Goal: Task Accomplishment & Management: Use online tool/utility

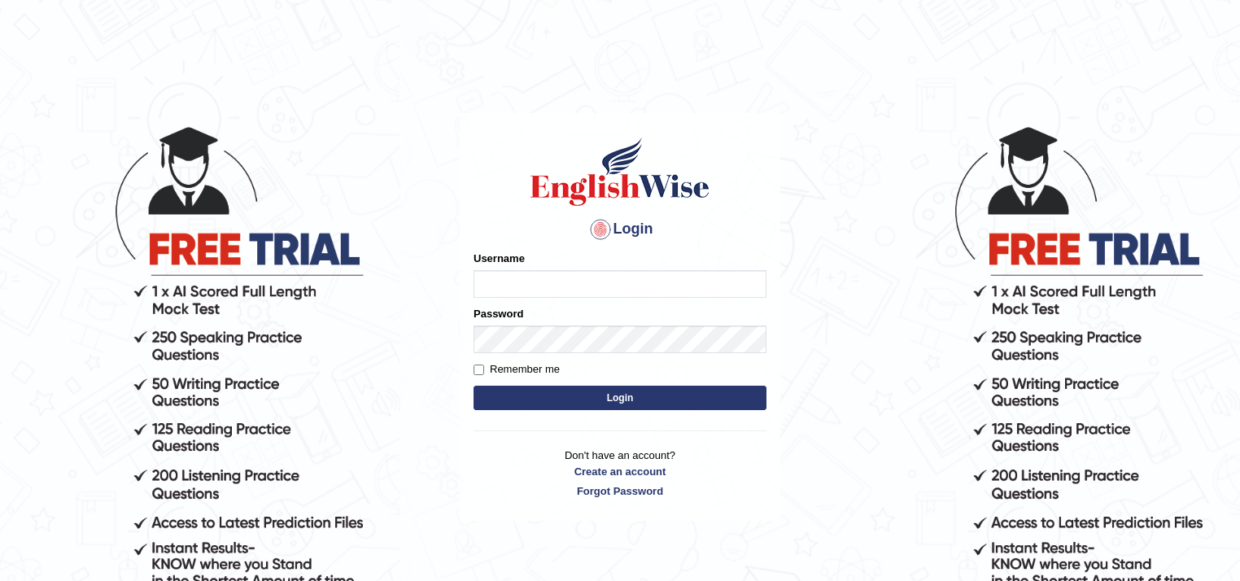
type input "Mdshahbaz"
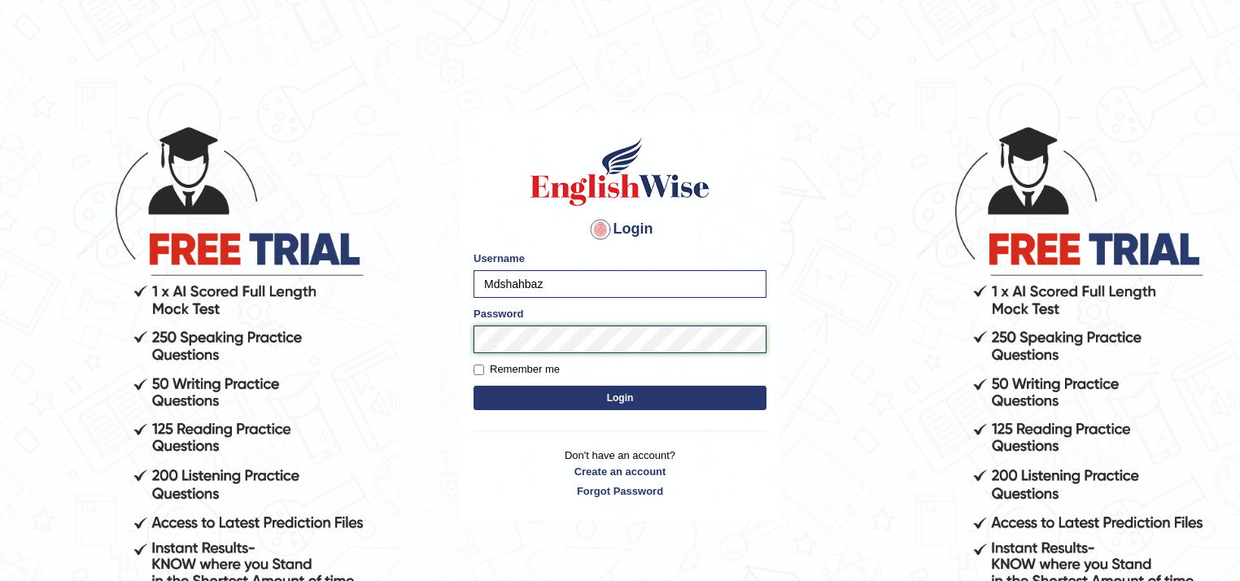
click at [444, 347] on body "Login Please fix the following errors: Username Mdshahbaz Password Remember me …" at bounding box center [620, 352] width 1240 height 581
click at [474, 386] on button "Login" at bounding box center [620, 398] width 293 height 24
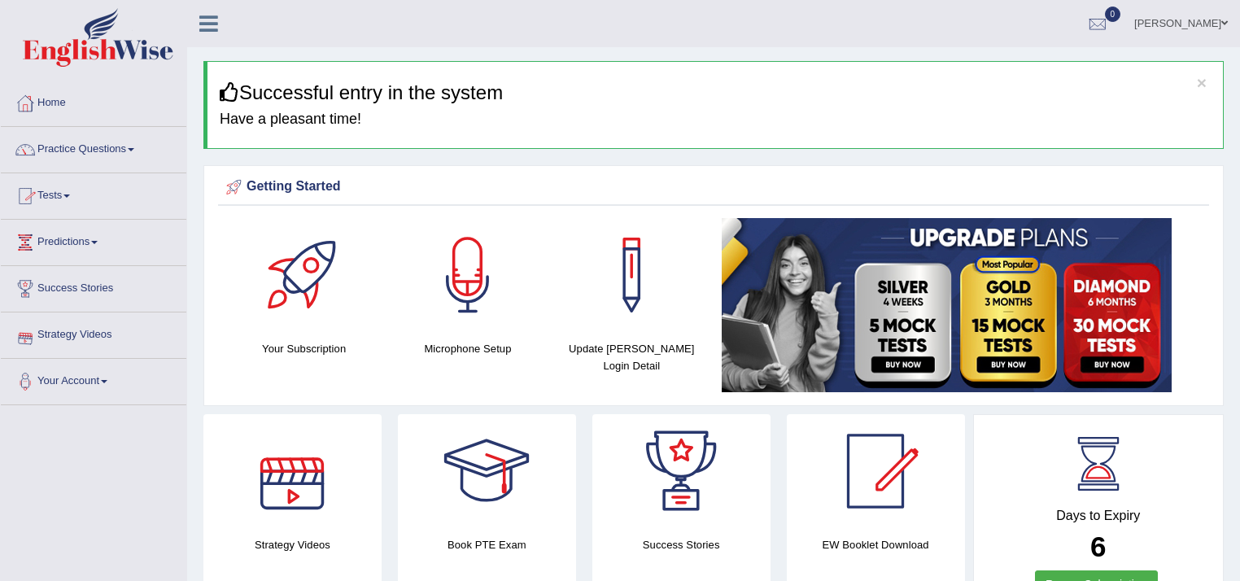
click at [127, 149] on link "Practice Questions" at bounding box center [94, 147] width 186 height 41
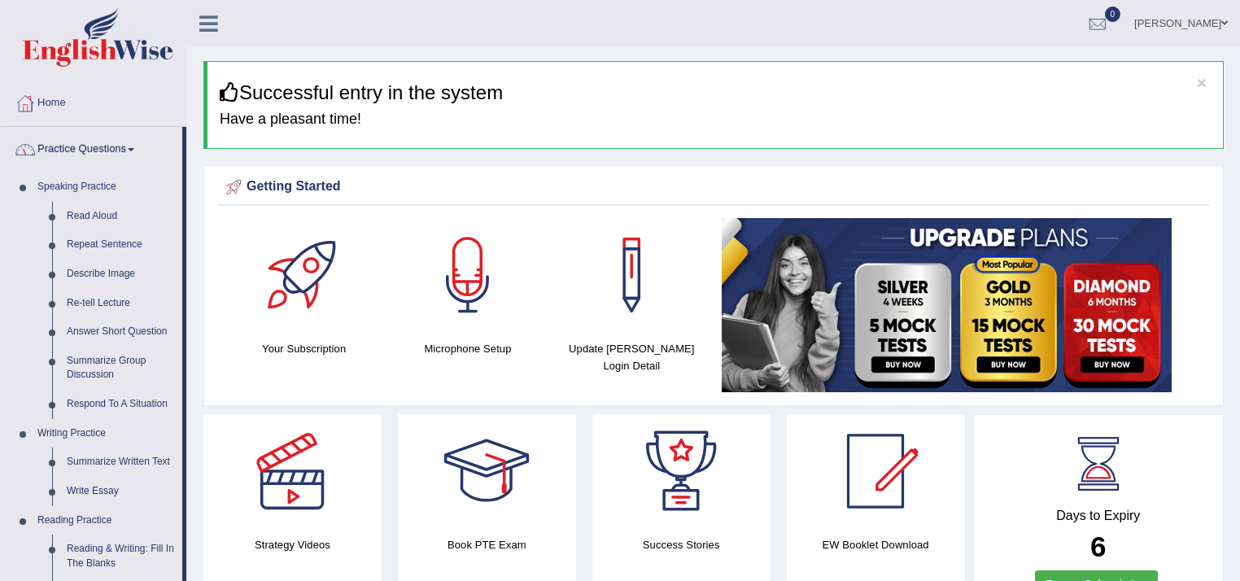
click at [134, 149] on span at bounding box center [131, 149] width 7 height 3
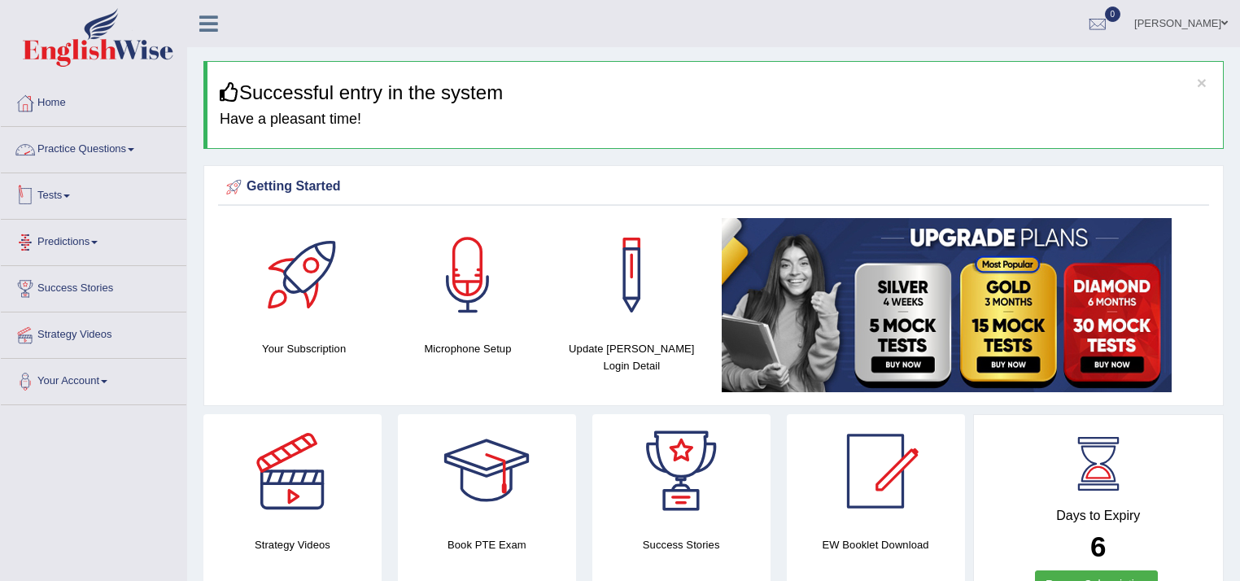
click at [61, 195] on link "Tests" at bounding box center [94, 193] width 186 height 41
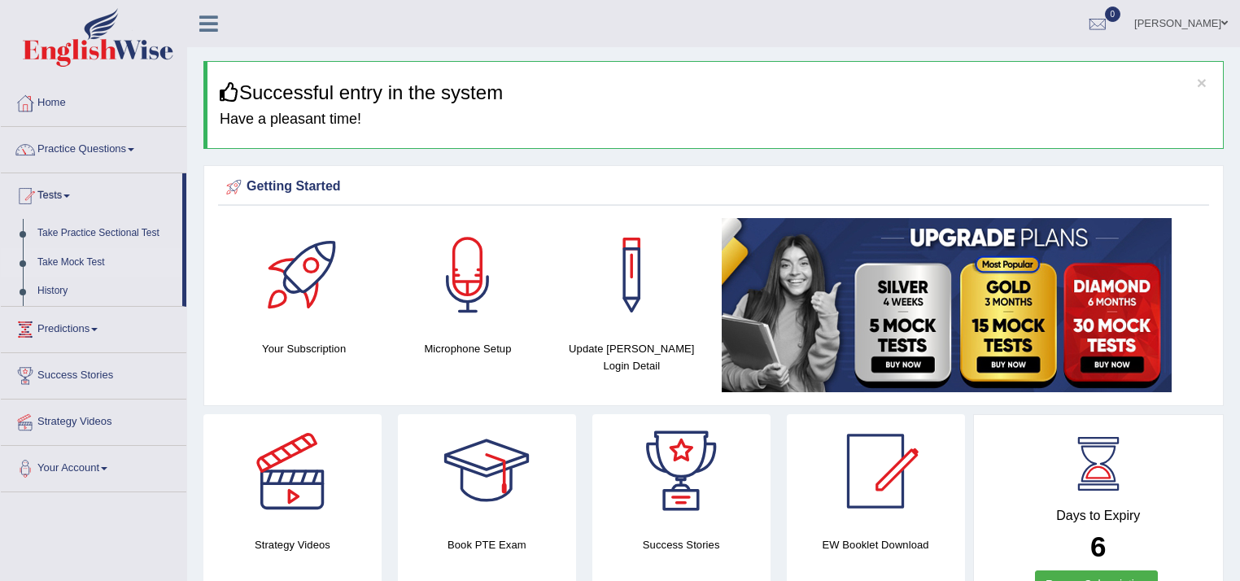
click at [91, 261] on link "Take Mock Test" at bounding box center [106, 262] width 152 height 29
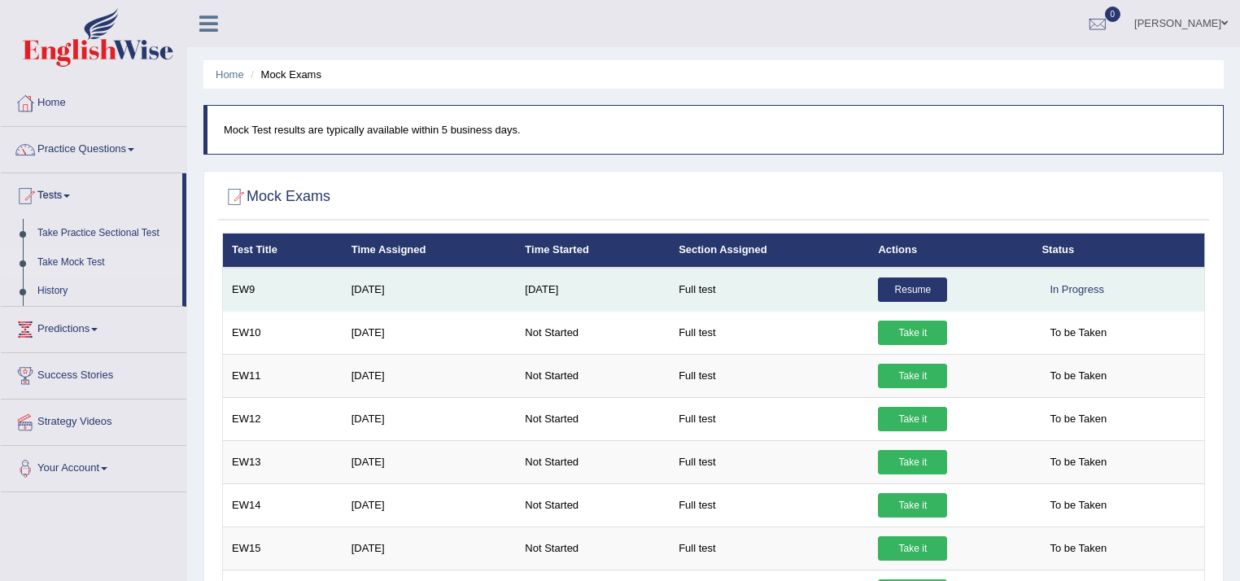
click at [893, 296] on link "Resume" at bounding box center [912, 289] width 69 height 24
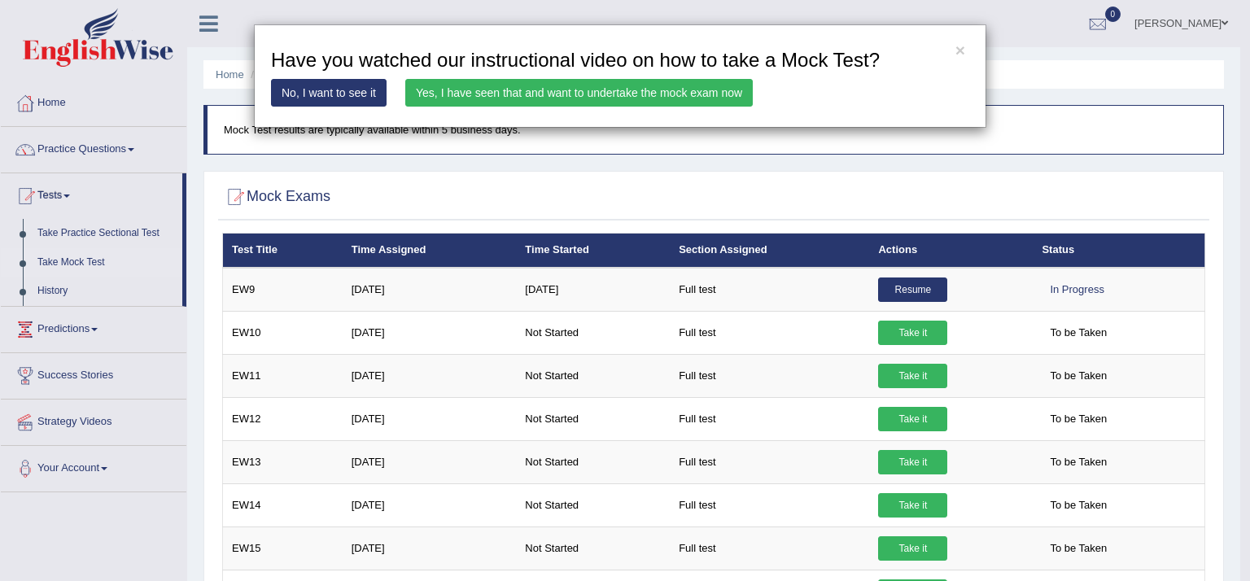
click at [508, 94] on link "Yes, I have seen that and want to undertake the mock exam now" at bounding box center [578, 93] width 347 height 28
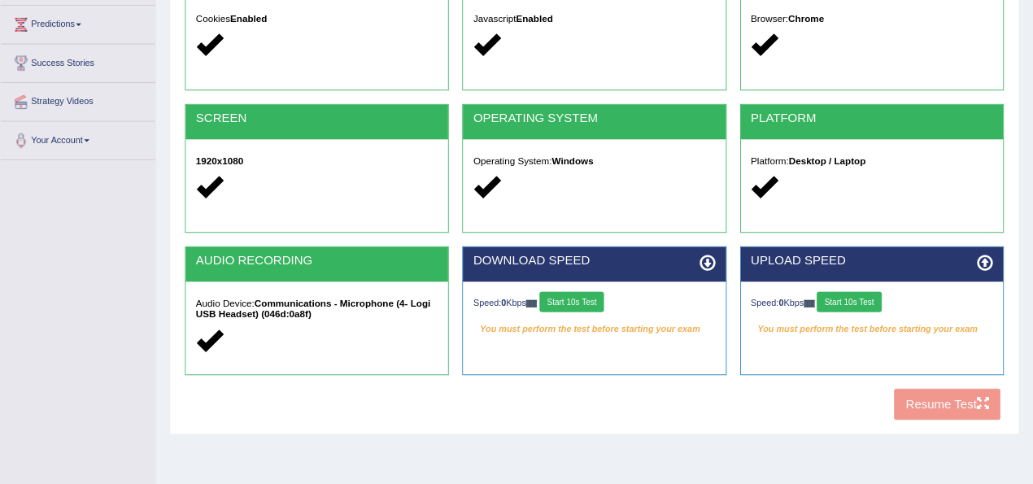
scroll to position [273, 0]
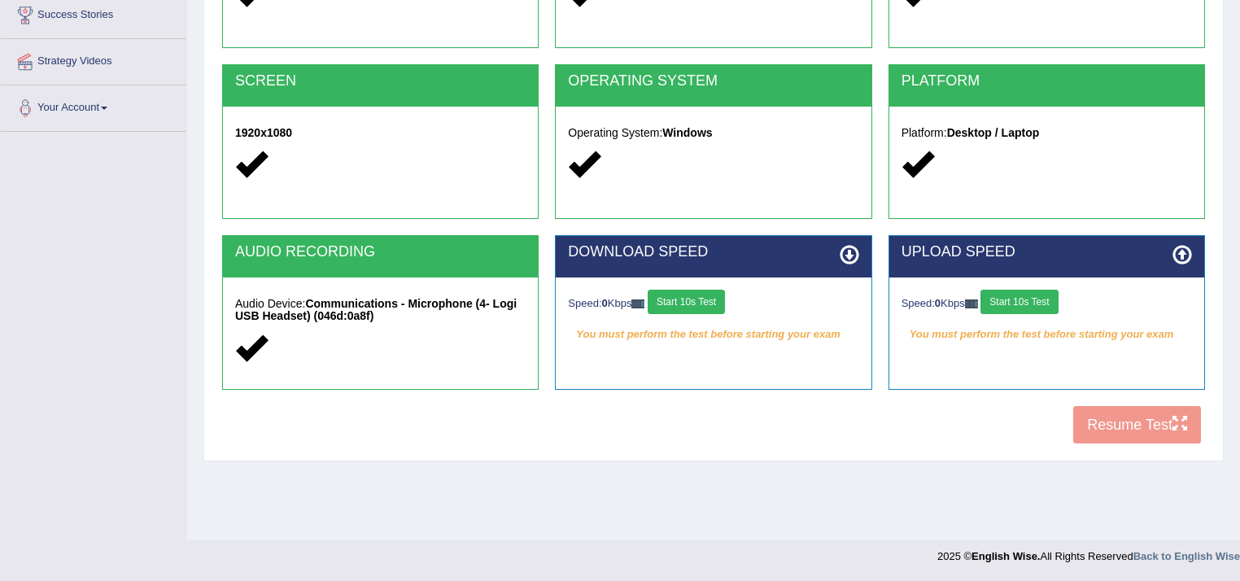
click at [687, 303] on button "Start 10s Test" at bounding box center [686, 302] width 77 height 24
click at [1029, 307] on button "Start 10s Test" at bounding box center [1018, 302] width 77 height 24
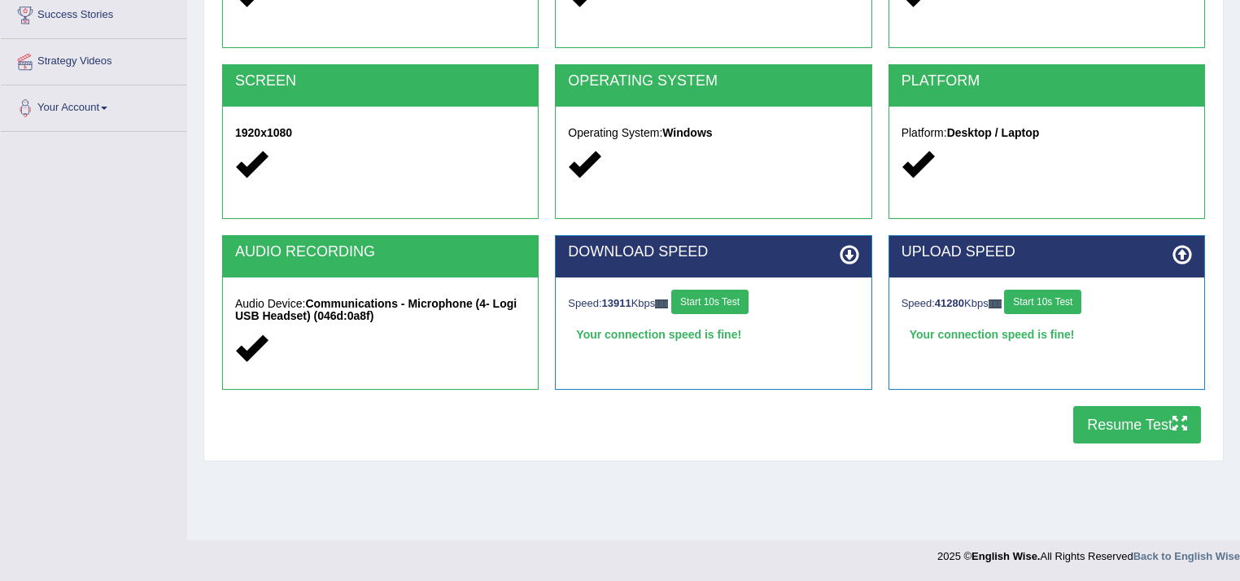
click at [1105, 423] on button "Resume Test" at bounding box center [1137, 424] width 128 height 37
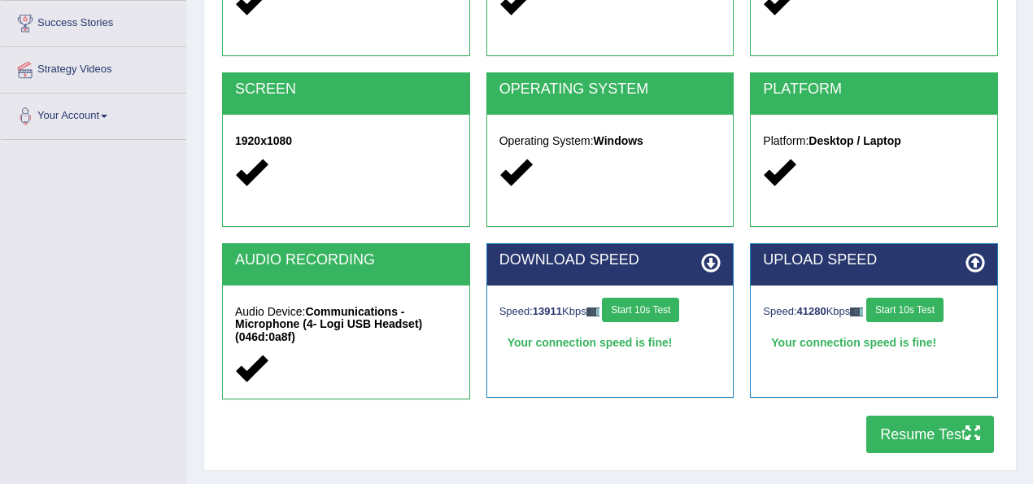
scroll to position [271, 0]
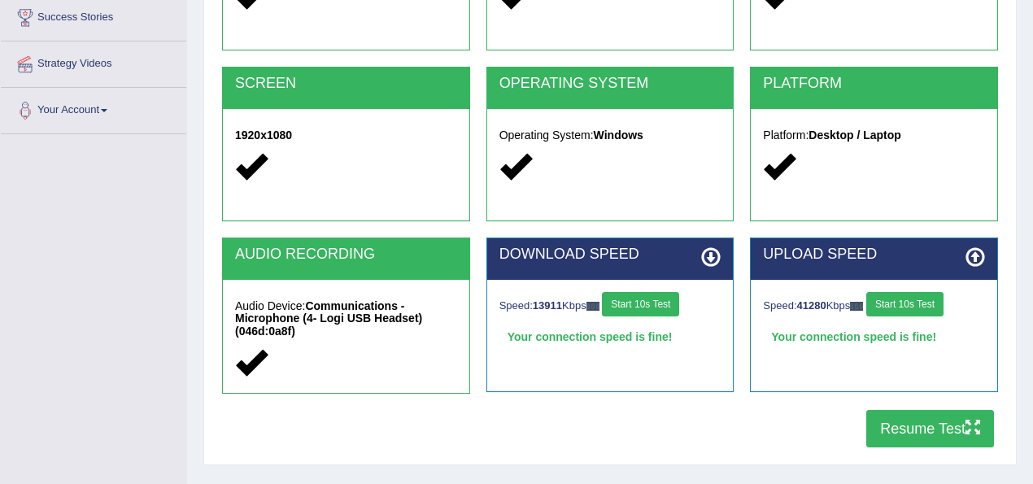
click at [919, 423] on button "Resume Test" at bounding box center [930, 428] width 128 height 37
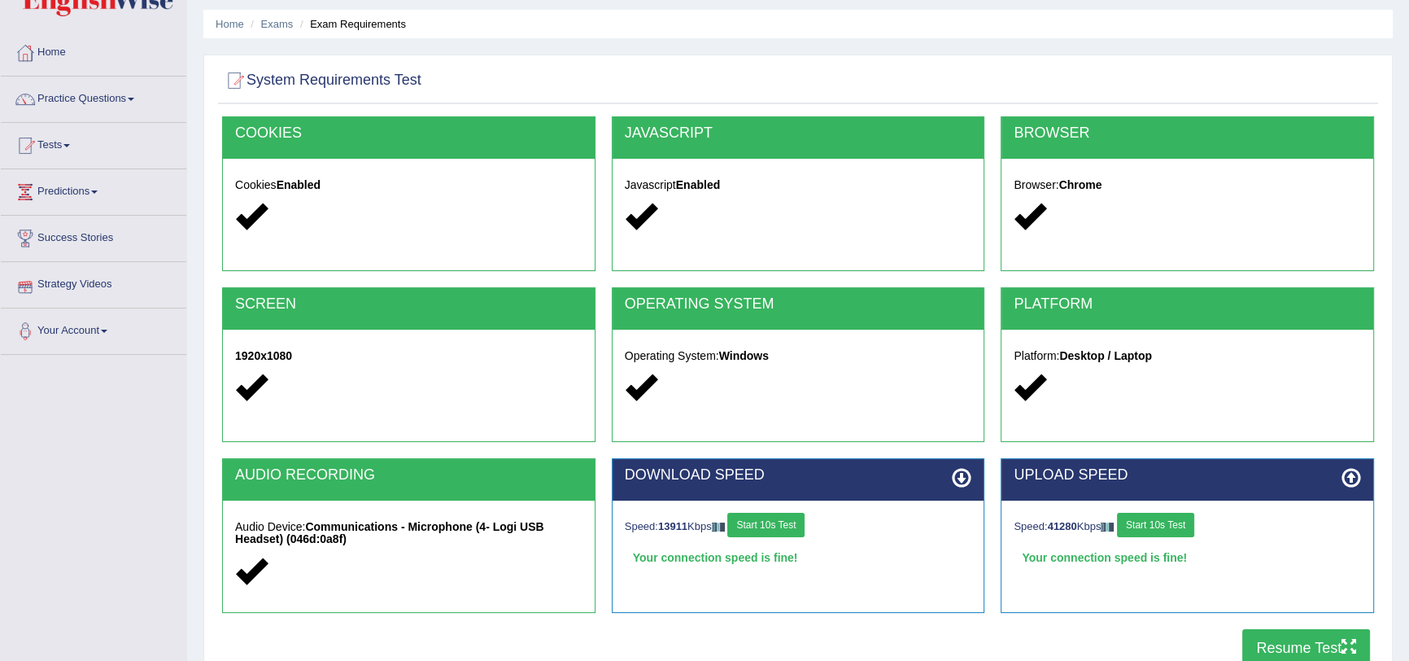
scroll to position [0, 0]
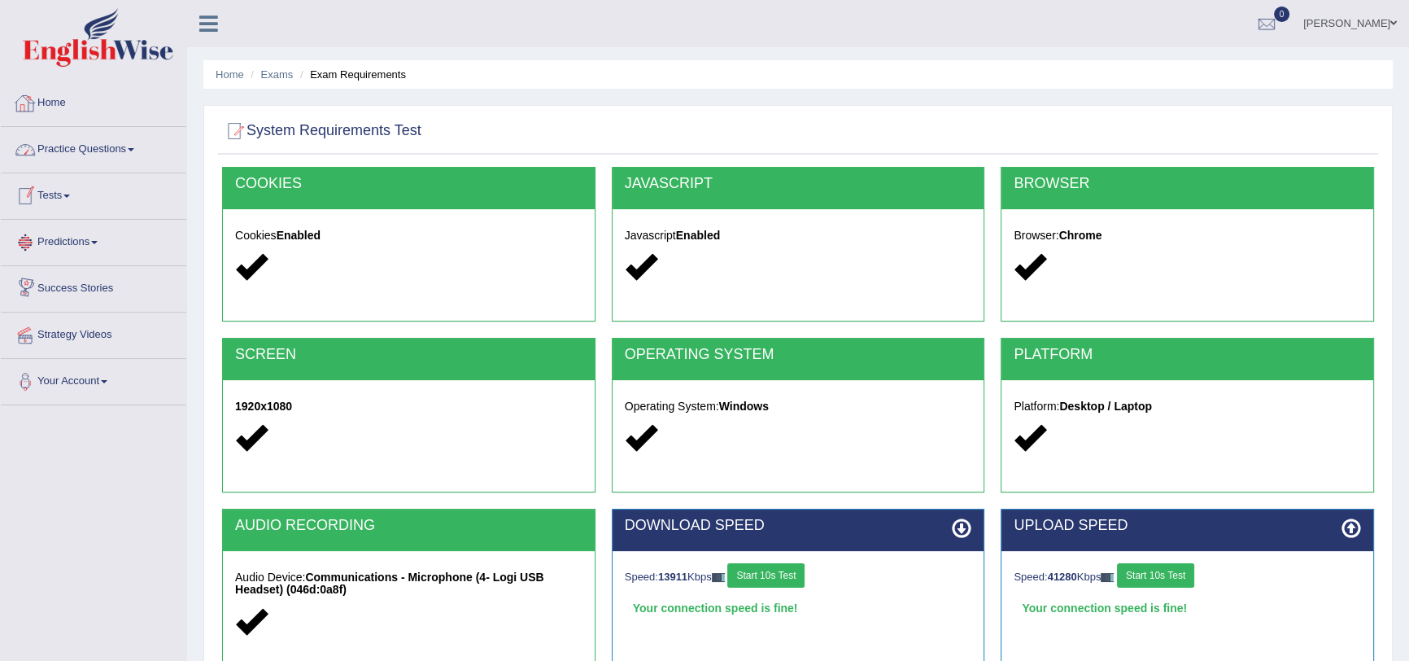
click at [42, 95] on link "Home" at bounding box center [94, 101] width 186 height 41
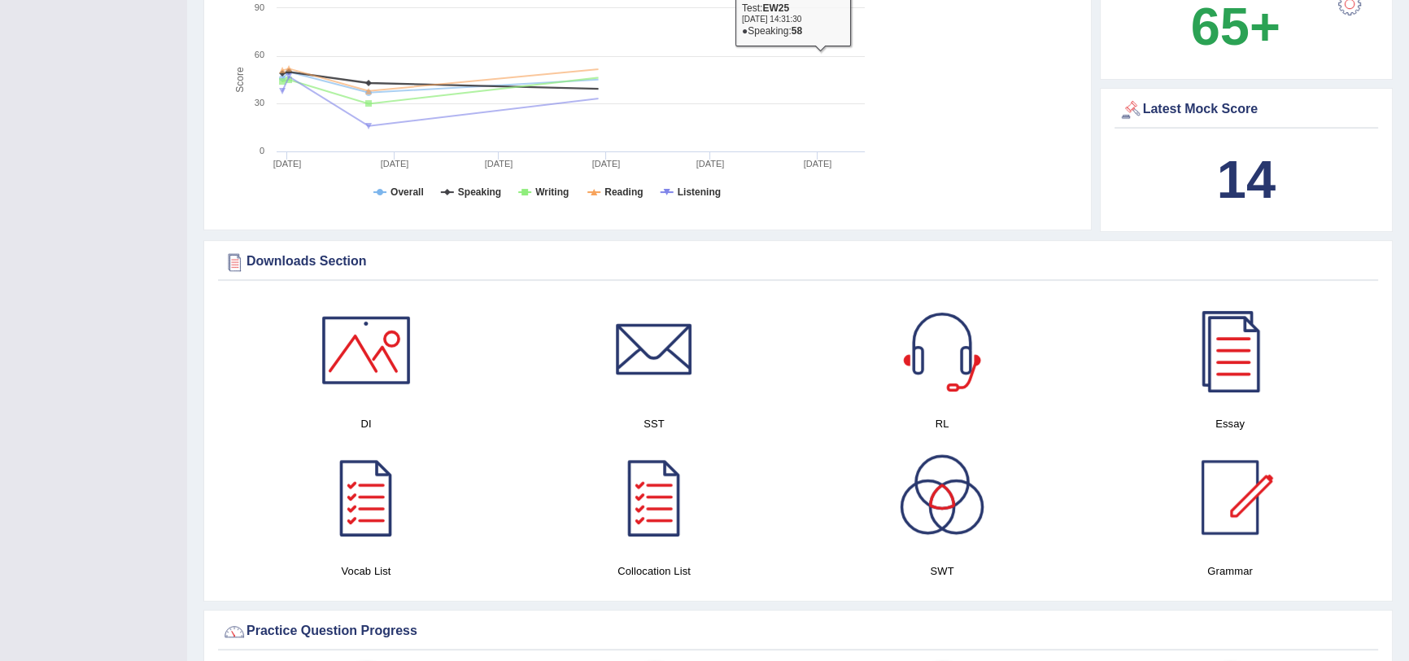
scroll to position [591, 0]
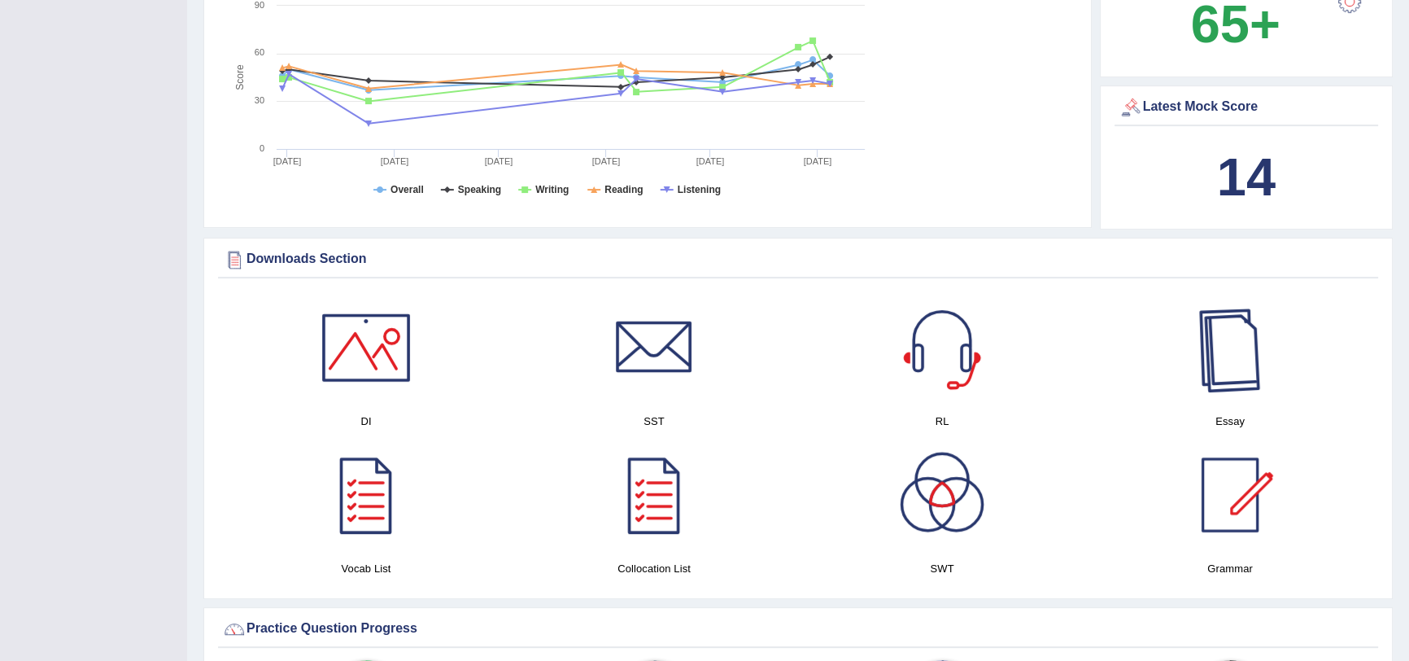
click at [1258, 377] on div at bounding box center [1230, 347] width 114 height 114
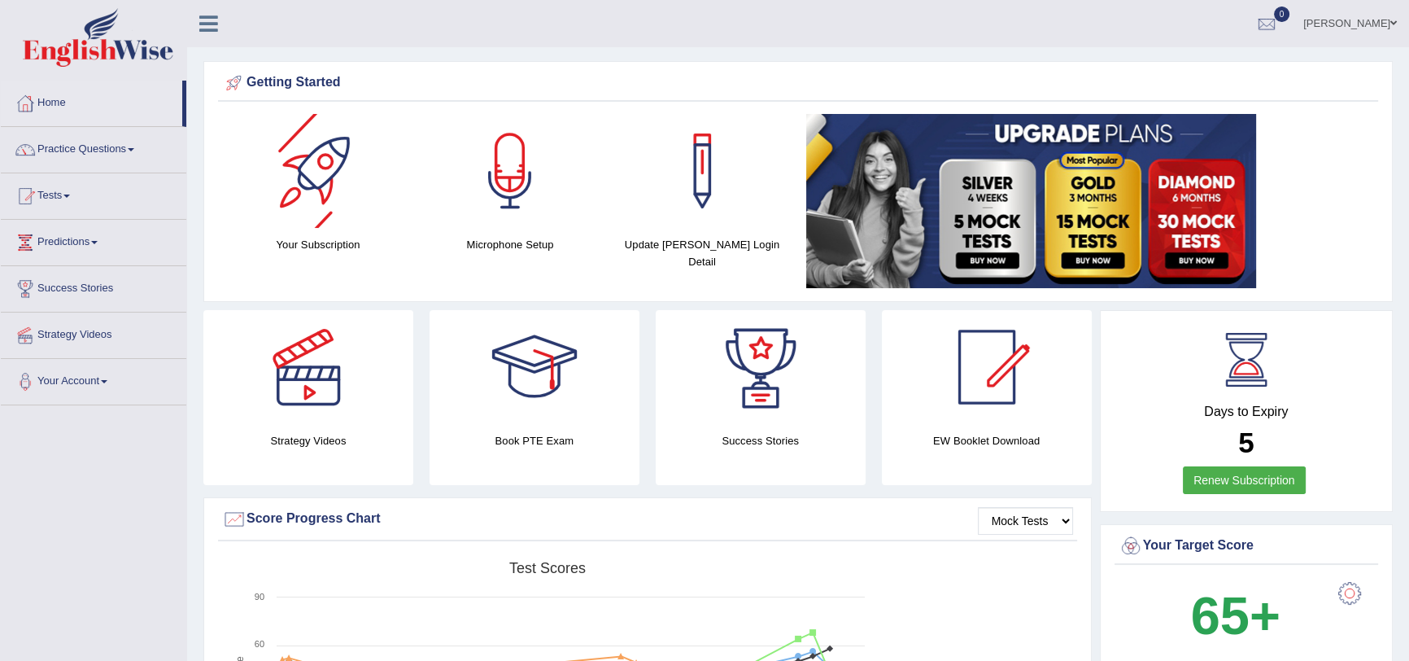
scroll to position [0, 0]
click at [64, 196] on link "Tests" at bounding box center [94, 193] width 186 height 41
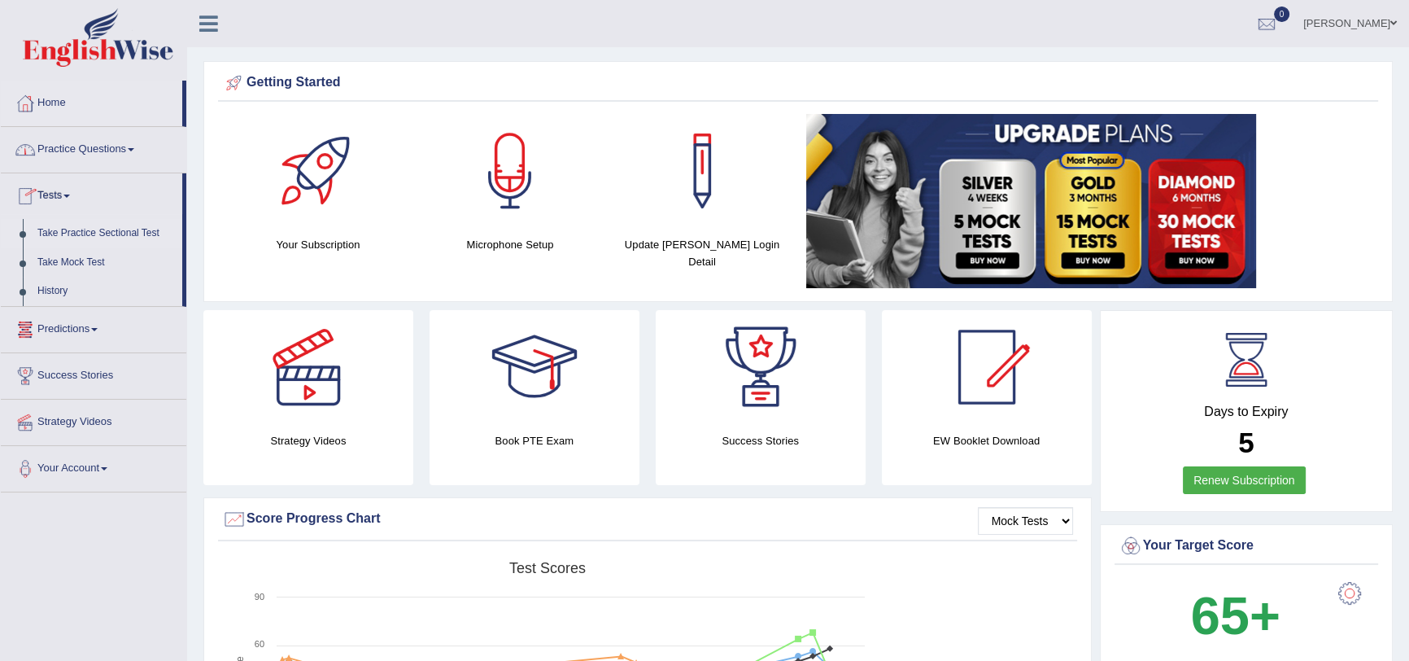
click at [87, 244] on link "Take Practice Sectional Test" at bounding box center [106, 233] width 152 height 29
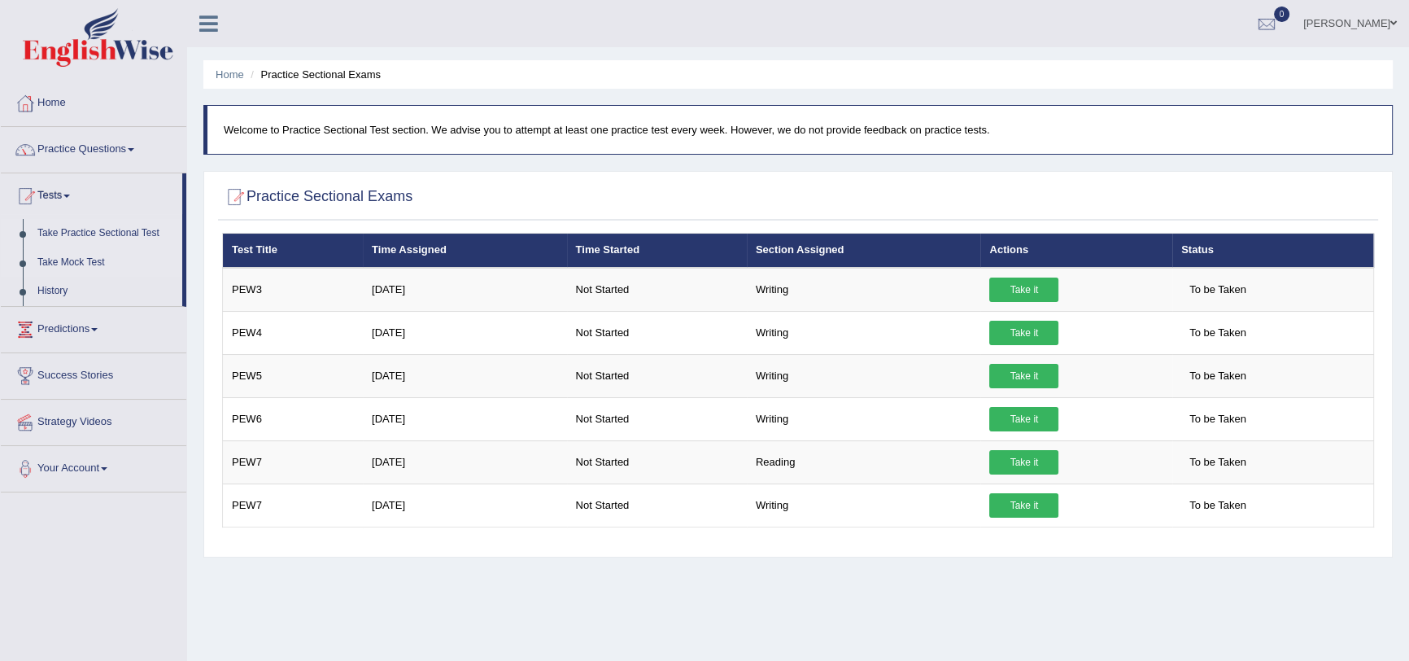
click at [73, 260] on link "Take Mock Test" at bounding box center [106, 262] width 152 height 29
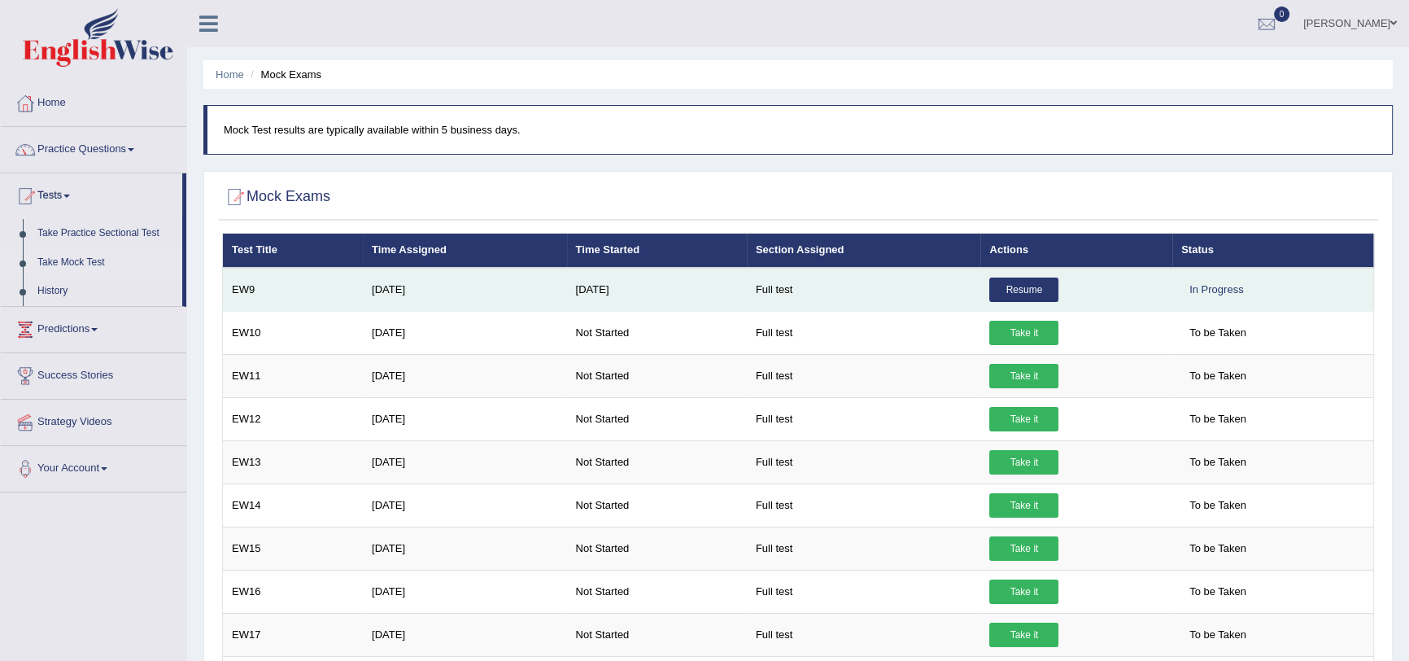
click at [1032, 290] on link "Resume" at bounding box center [1023, 289] width 69 height 24
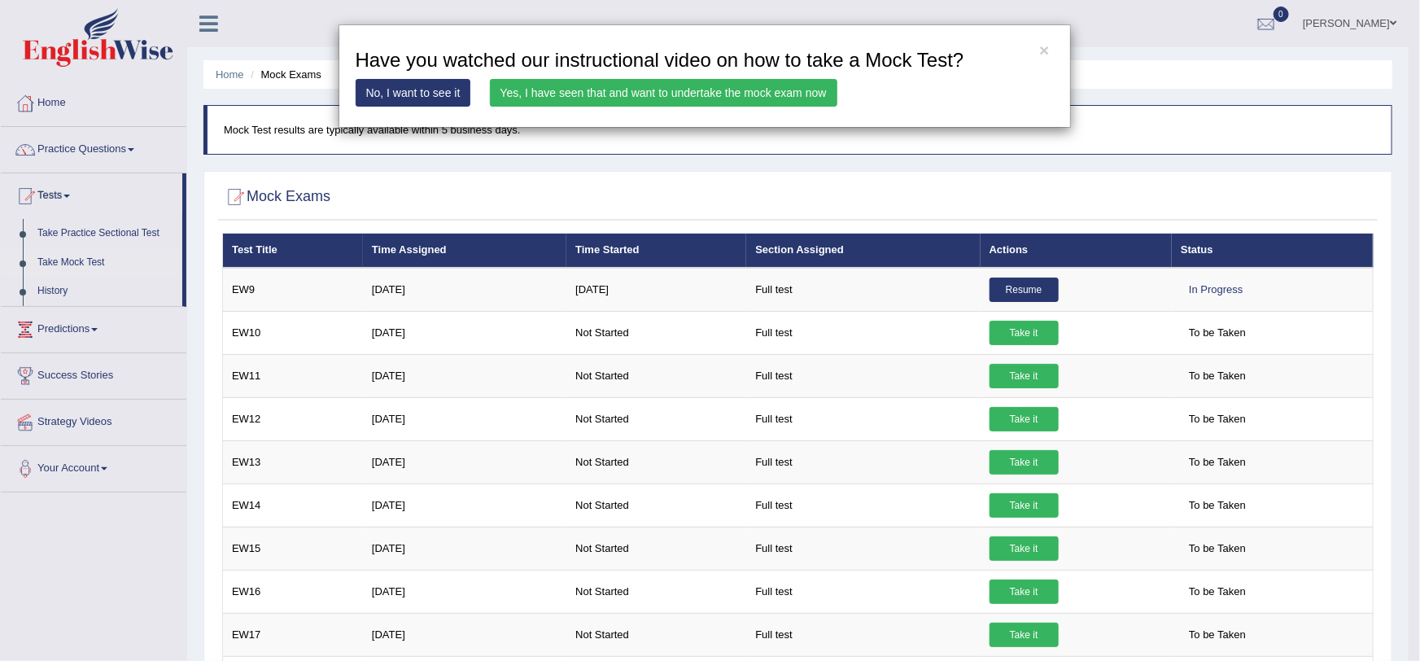
click at [696, 94] on link "Yes, I have seen that and want to undertake the mock exam now" at bounding box center [663, 93] width 347 height 28
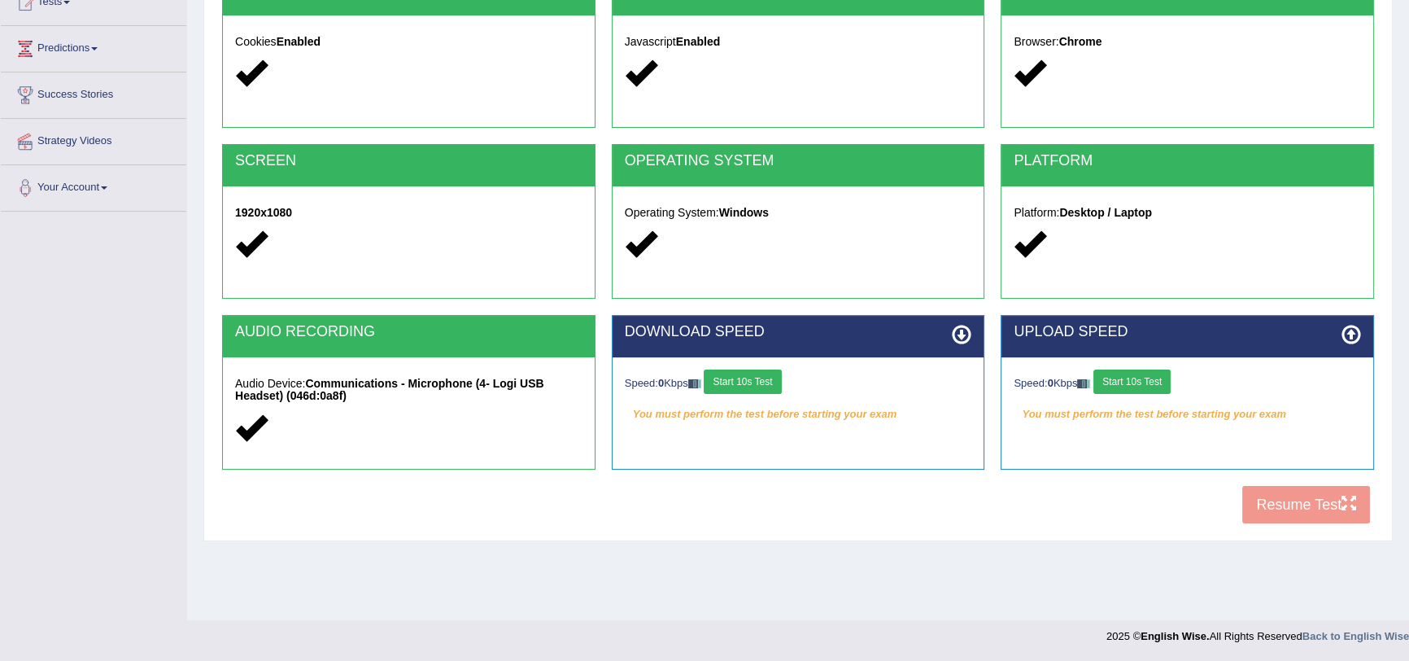
click at [770, 388] on button "Start 10s Test" at bounding box center [742, 381] width 77 height 24
click at [1144, 382] on button "Start 10s Test" at bounding box center [1131, 381] width 77 height 24
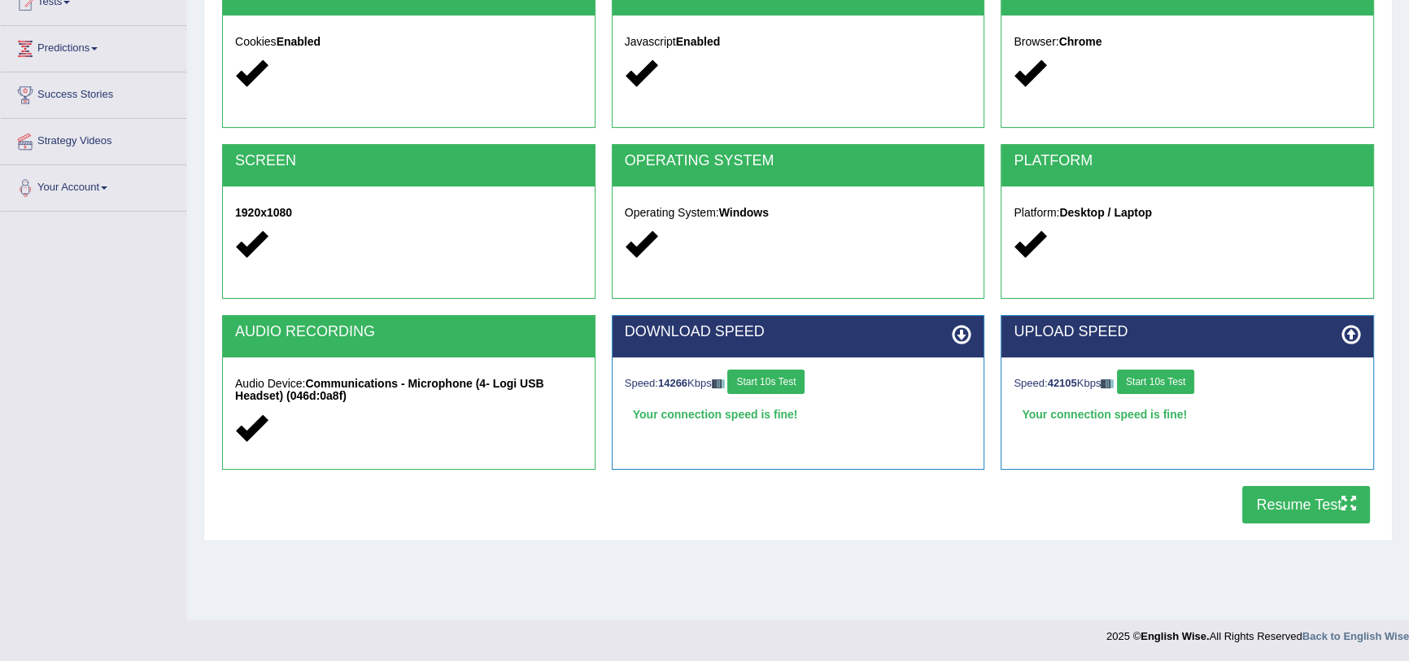
click at [1281, 506] on button "Resume Test" at bounding box center [1306, 504] width 128 height 37
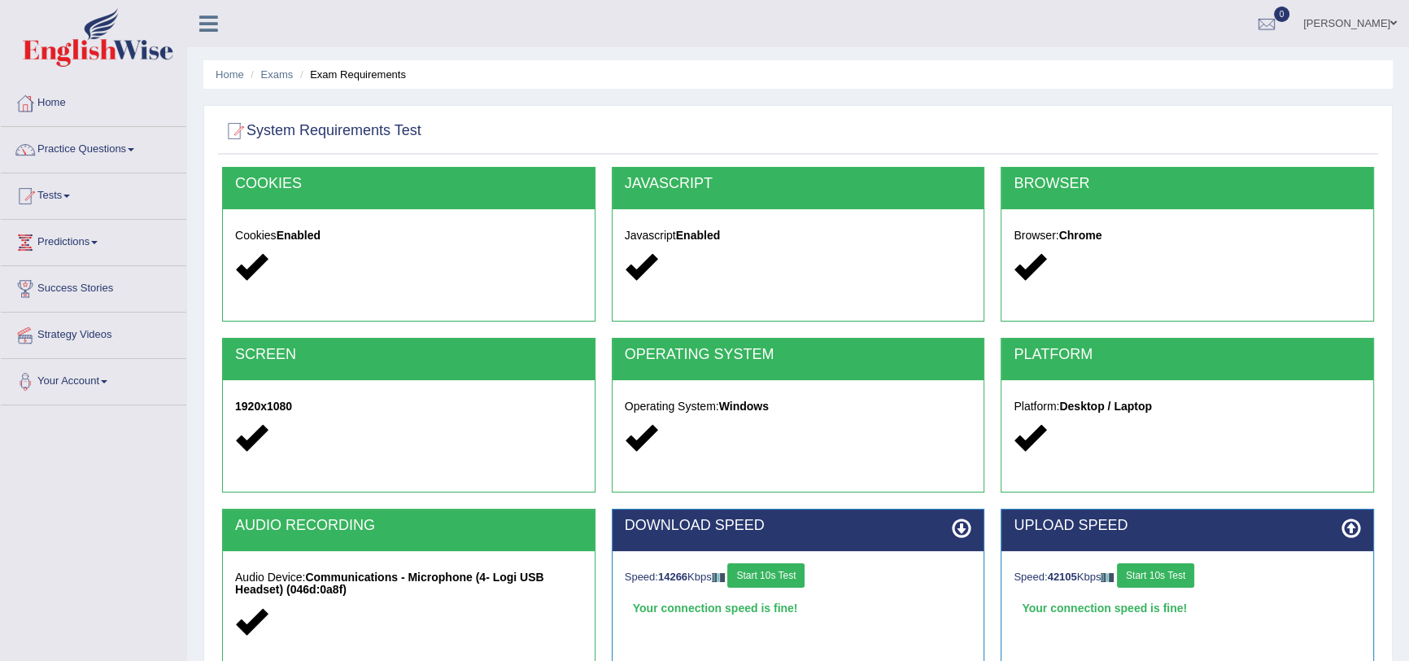
click at [1393, 20] on span at bounding box center [1393, 23] width 7 height 11
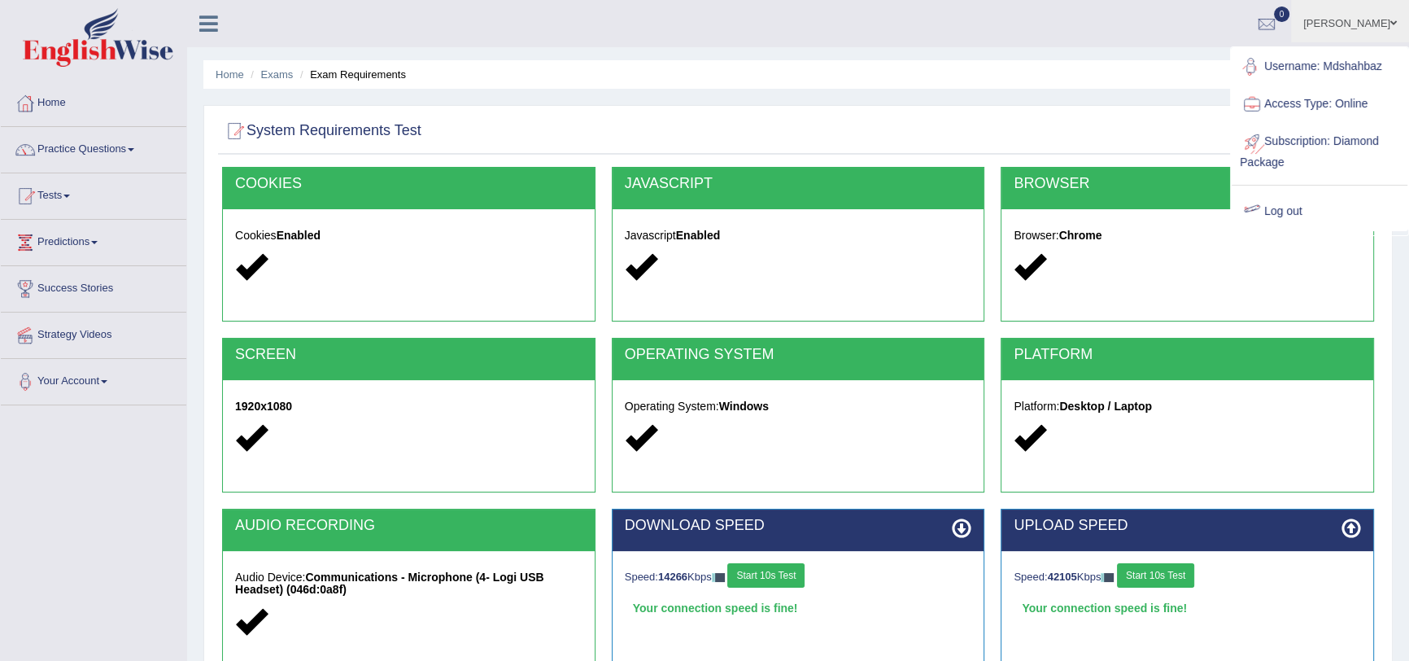
click at [1293, 209] on link "Log out" at bounding box center [1320, 211] width 176 height 37
